Goal: Obtain resource: Download file/media

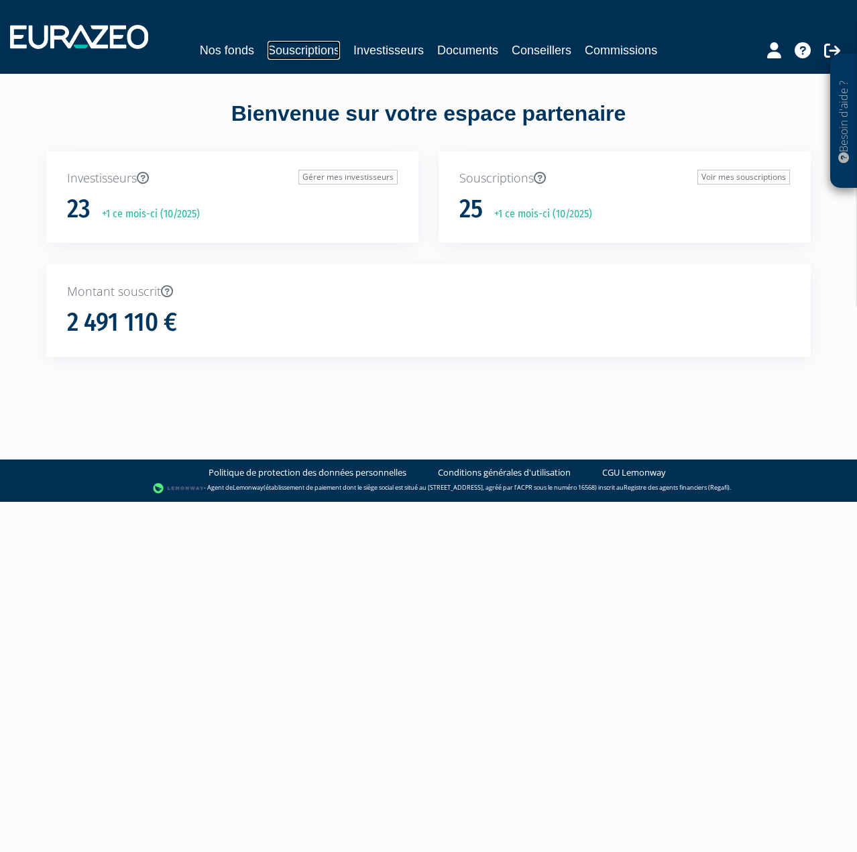
click at [327, 48] on link "Souscriptions" at bounding box center [304, 50] width 72 height 19
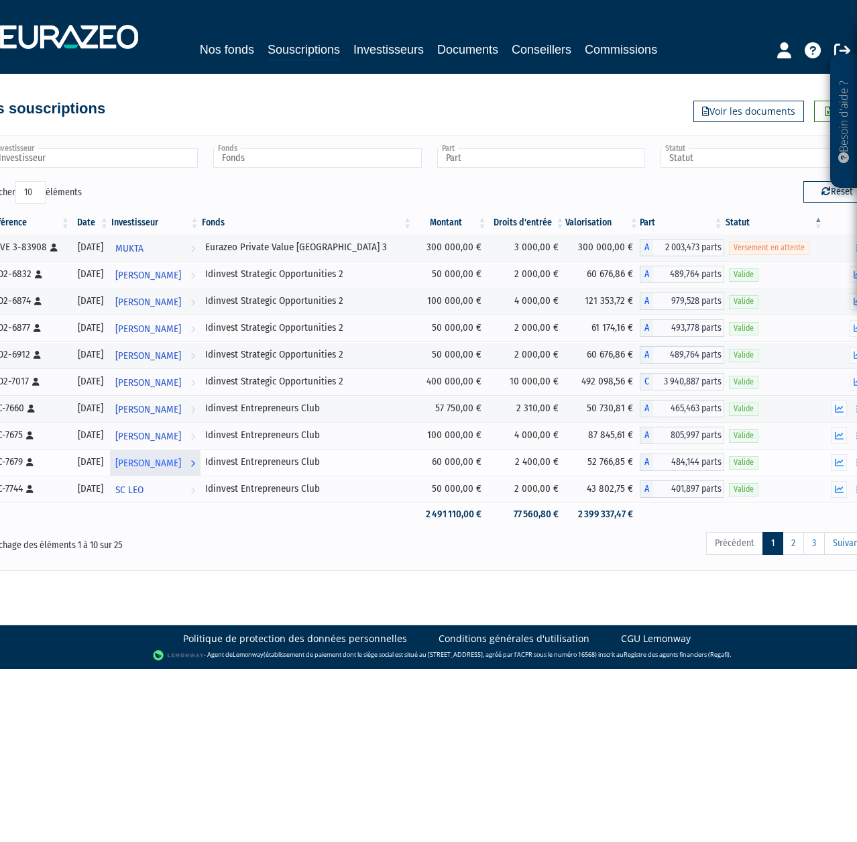
click at [201, 463] on link "Romuald FERCHAUD Voir l'investisseur" at bounding box center [155, 462] width 91 height 27
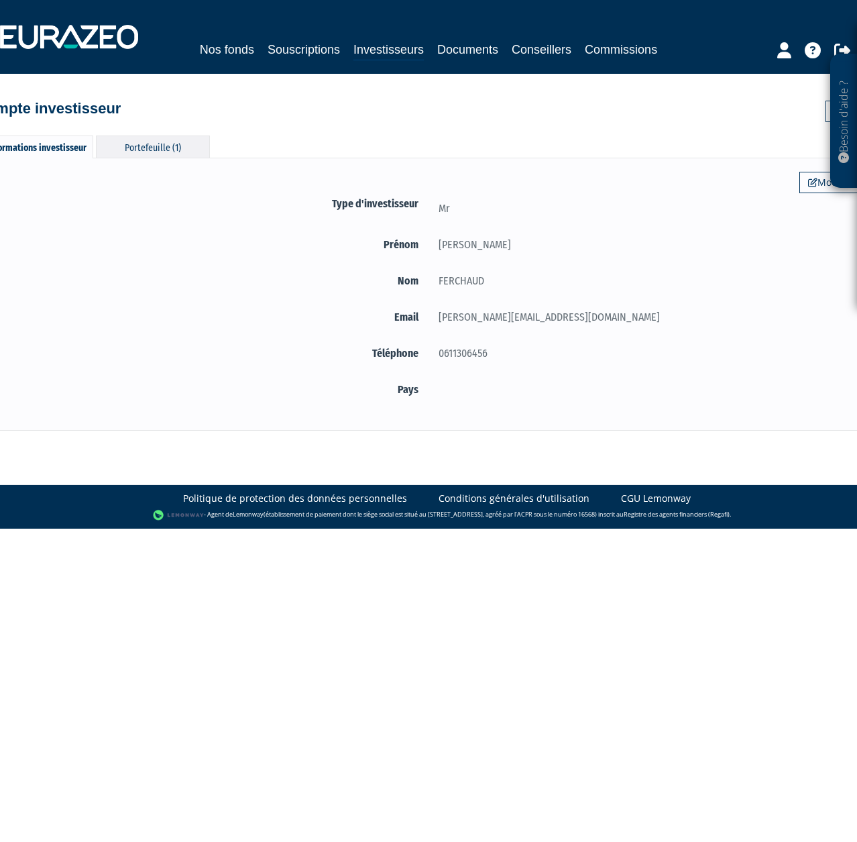
click at [166, 152] on div "Portefeuille (1)" at bounding box center [153, 147] width 114 height 22
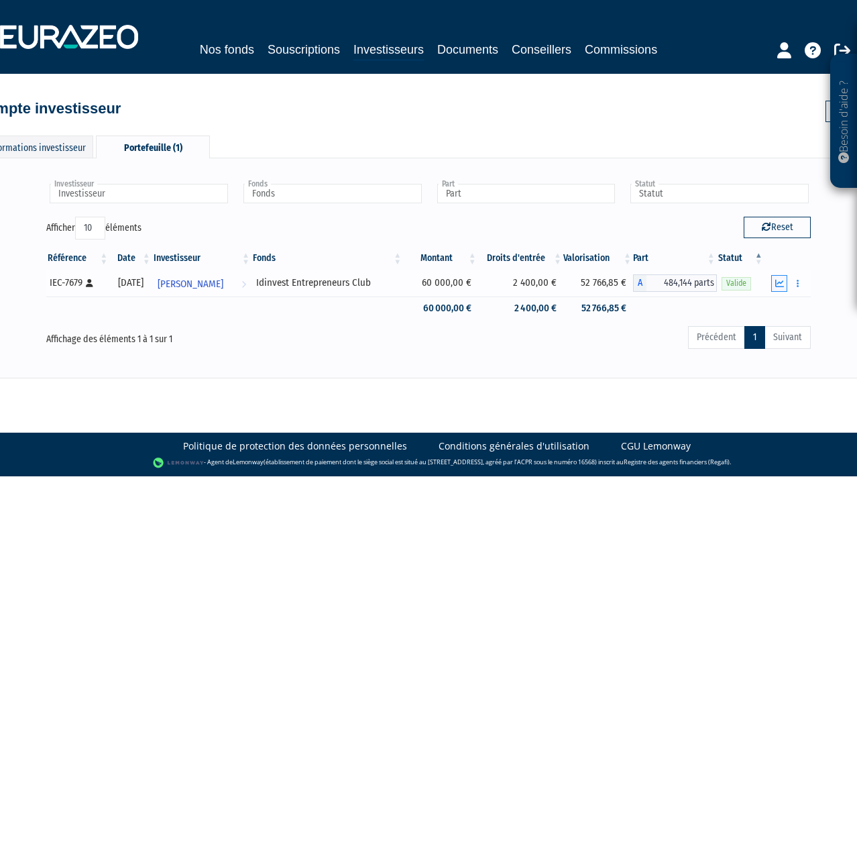
click at [779, 284] on icon "button" at bounding box center [779, 283] width 9 height 9
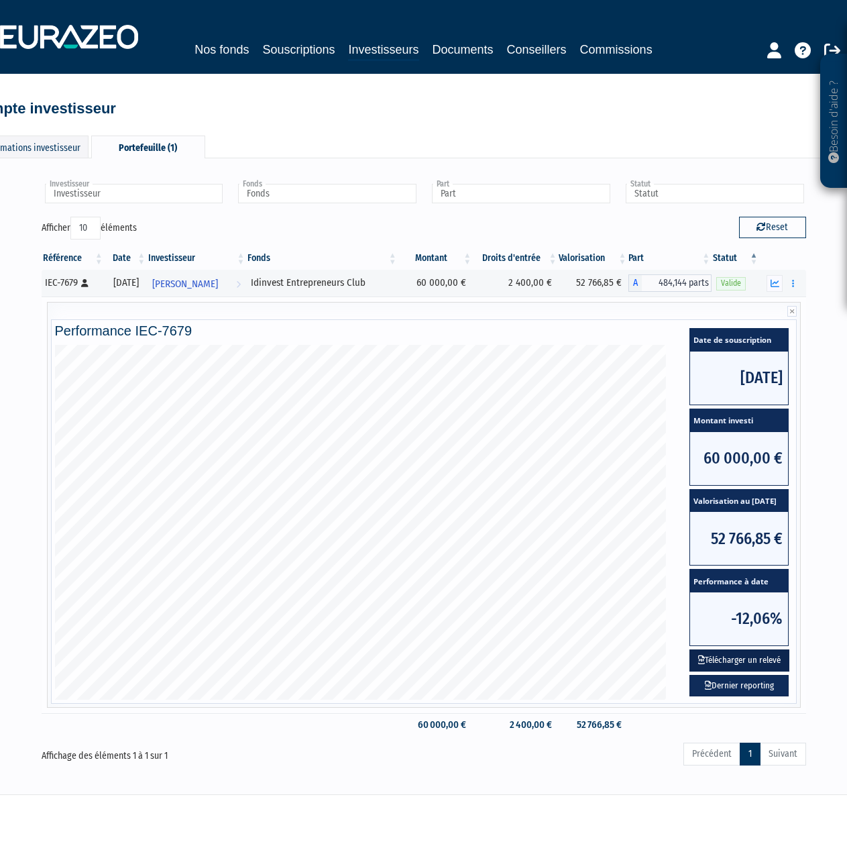
click at [749, 659] on button "Télécharger un relevé" at bounding box center [740, 660] width 100 height 22
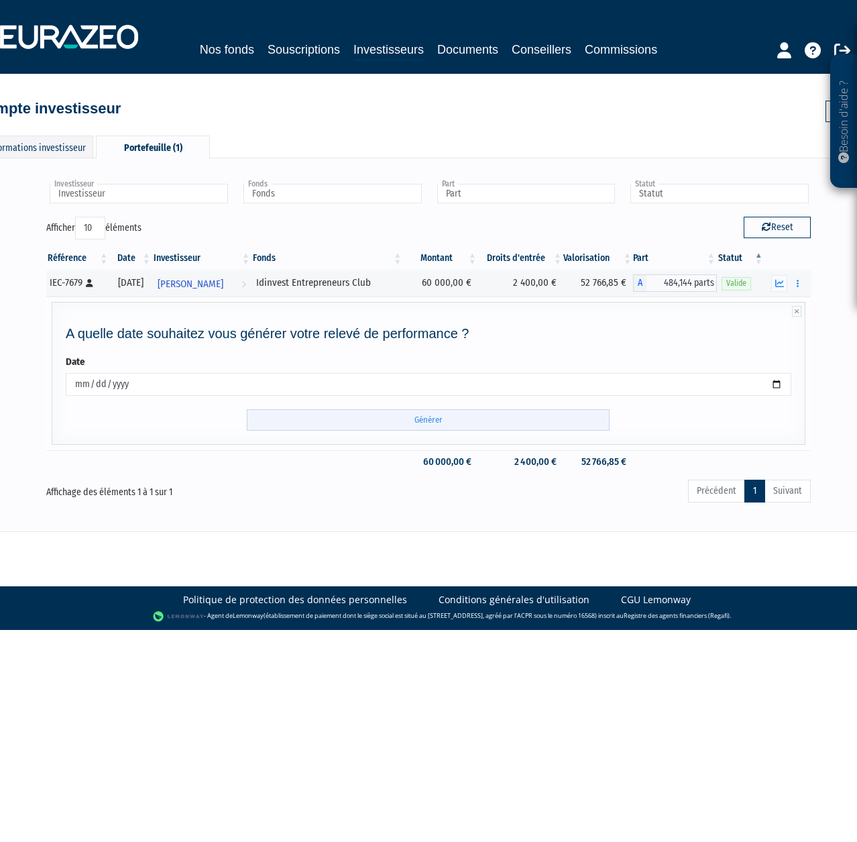
click at [455, 415] on input "Générer" at bounding box center [428, 420] width 363 height 22
click at [462, 425] on input "Générer" at bounding box center [428, 420] width 363 height 22
